Goal: Information Seeking & Learning: Learn about a topic

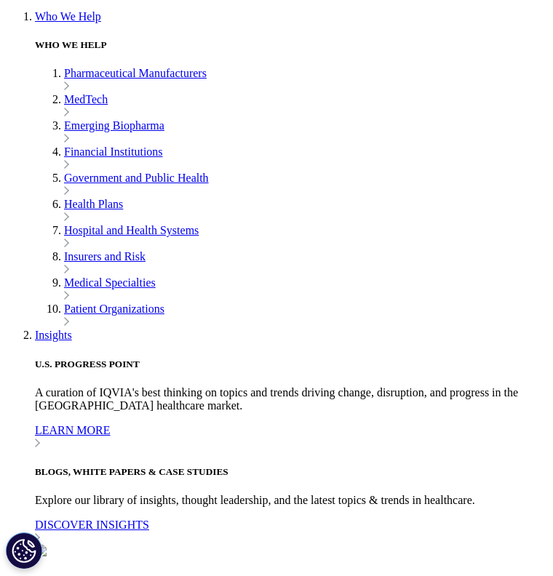
scroll to position [1999, 0]
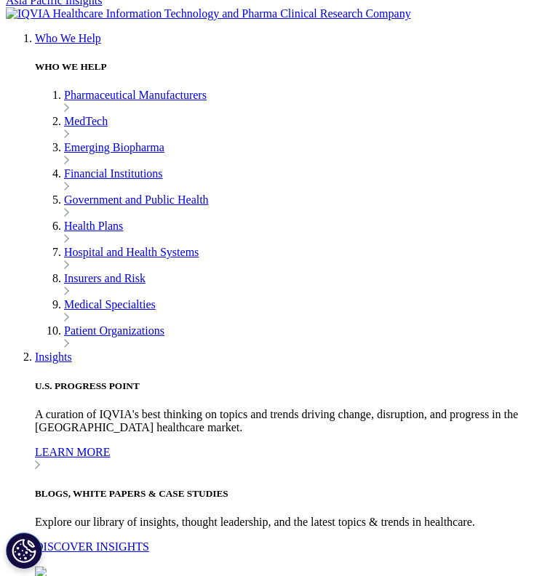
scroll to position [1967, 0]
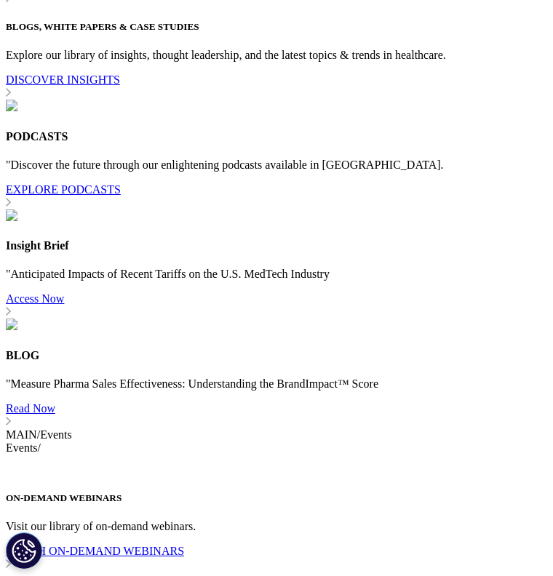
scroll to position [5606, 0]
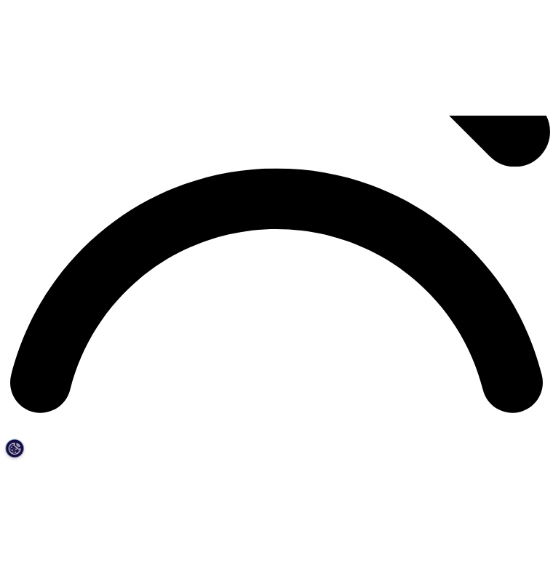
scroll to position [2341, 0]
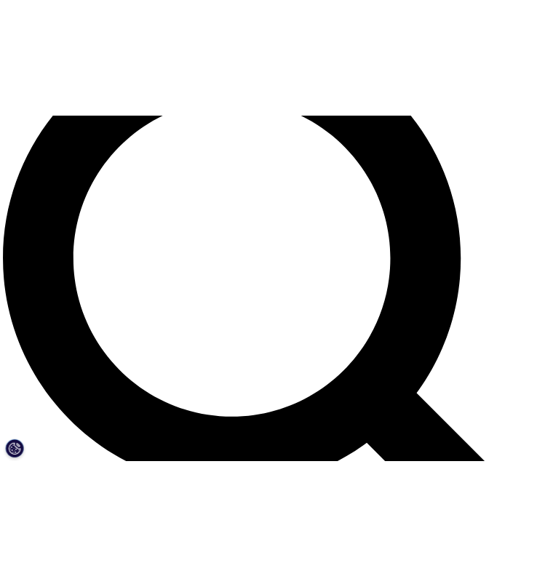
scroll to position [1071, 0]
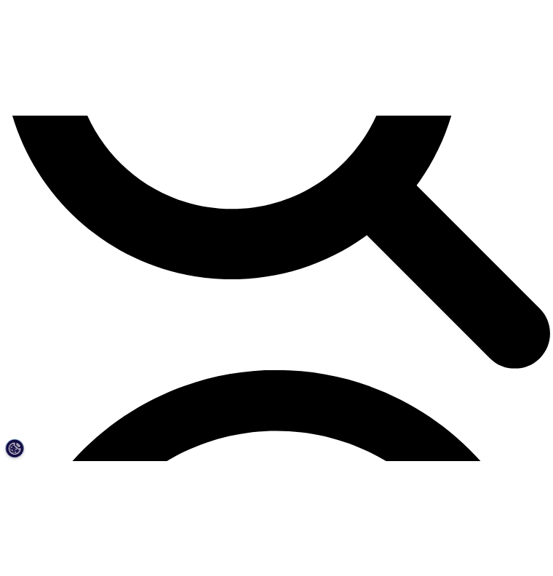
scroll to position [1922, 0]
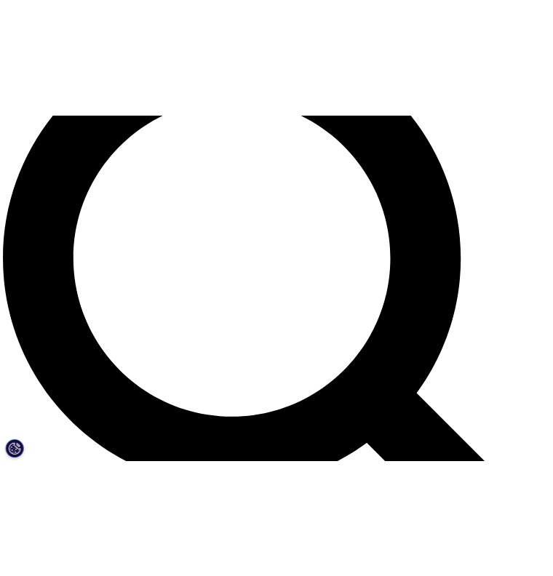
scroll to position [1311, 0]
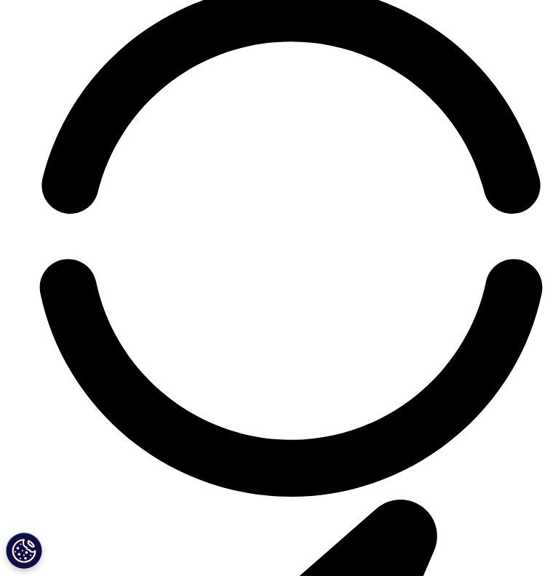
scroll to position [3648, 0]
